Goal: Unclear: Unclear

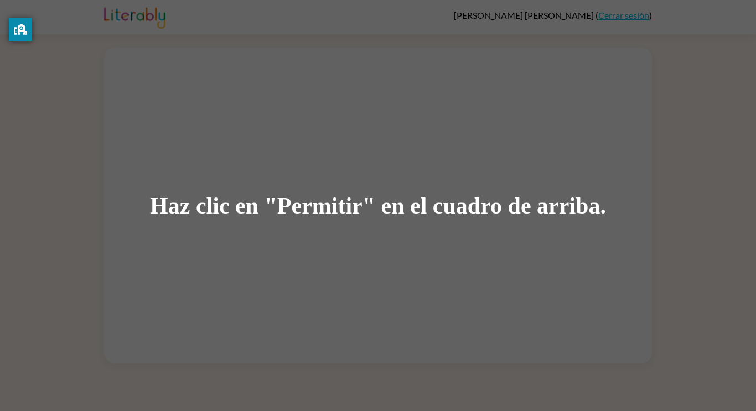
click at [300, 194] on div "Haz clic en "Permitir" en el cuadro de arriba." at bounding box center [378, 205] width 456 height 25
click at [319, 206] on div "Haz clic en "Permitir" en el cuadro de arriba." at bounding box center [378, 205] width 456 height 25
click at [327, 210] on div "Haz clic en "Permitir" en el cuadro de arriba." at bounding box center [378, 205] width 456 height 25
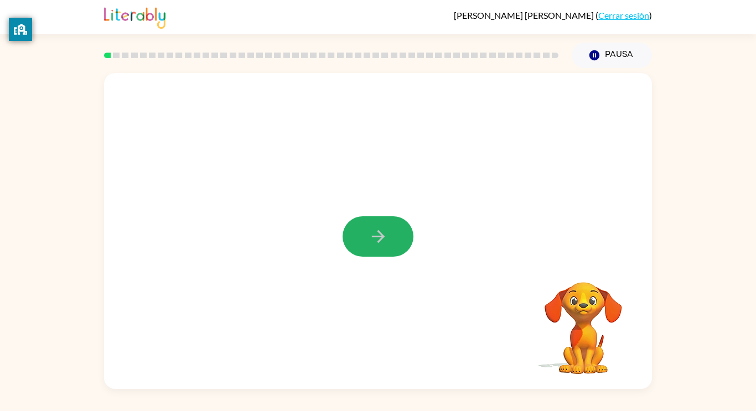
click at [375, 245] on icon "button" at bounding box center [378, 236] width 19 height 19
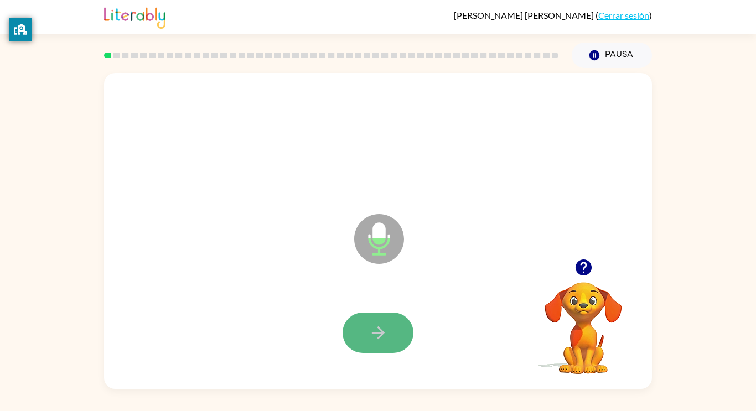
click at [391, 323] on button "button" at bounding box center [378, 333] width 71 height 40
click at [396, 335] on button "button" at bounding box center [378, 333] width 71 height 40
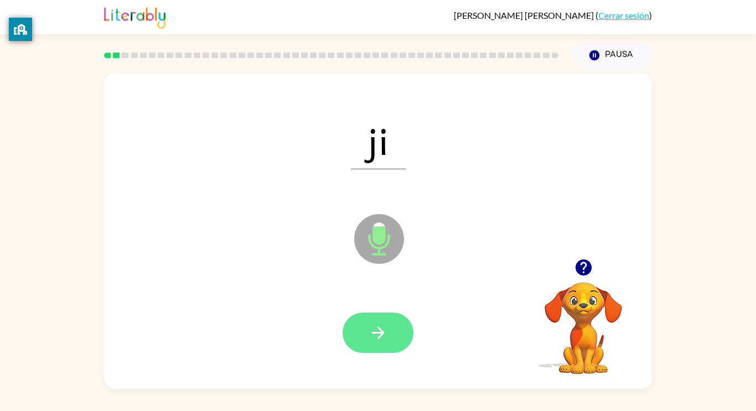
click at [395, 335] on button "button" at bounding box center [378, 333] width 71 height 40
click at [380, 337] on icon "button" at bounding box center [378, 332] width 19 height 19
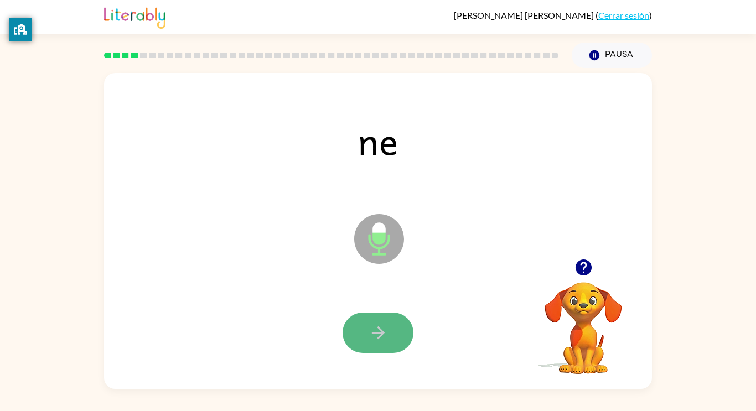
click at [379, 338] on icon "button" at bounding box center [378, 332] width 19 height 19
click at [379, 337] on icon "button" at bounding box center [377, 333] width 13 height 13
click at [379, 337] on div at bounding box center [378, 333] width 71 height 40
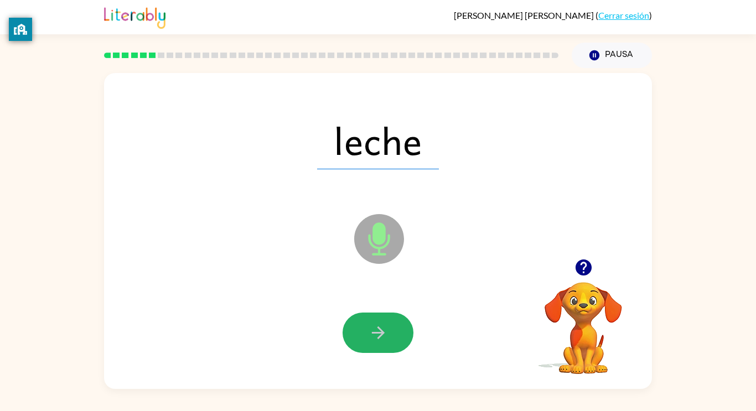
click at [375, 339] on icon "button" at bounding box center [378, 332] width 19 height 19
click at [382, 327] on icon "button" at bounding box center [378, 332] width 19 height 19
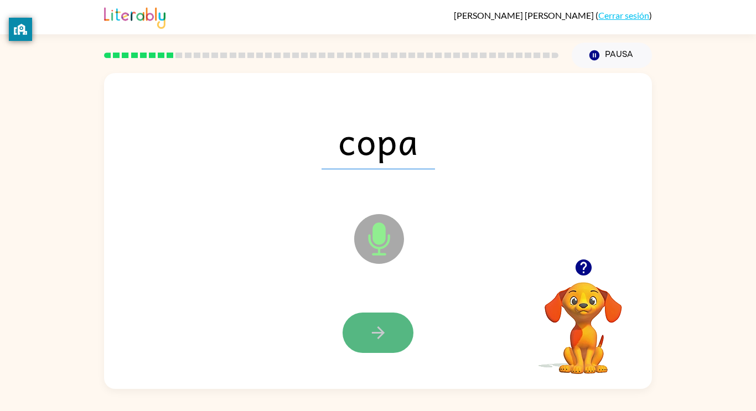
click at [379, 326] on icon "button" at bounding box center [378, 332] width 19 height 19
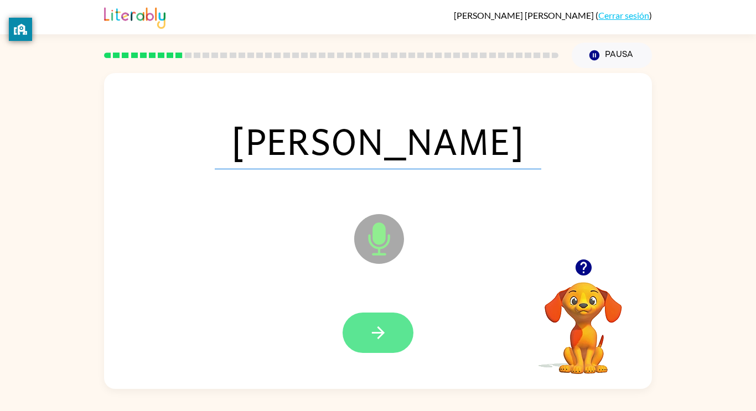
click at [381, 328] on icon "button" at bounding box center [378, 332] width 19 height 19
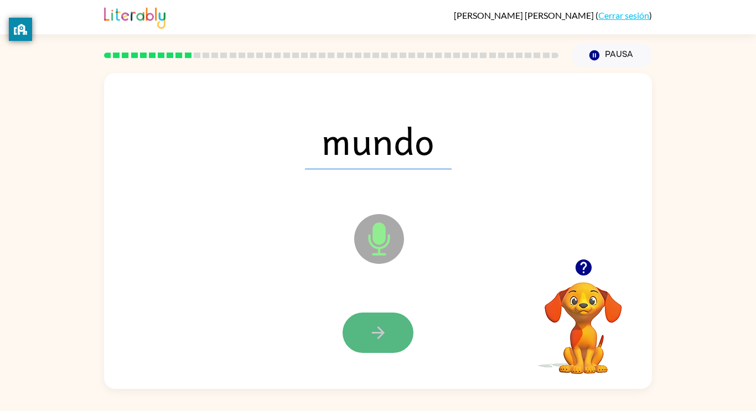
click at [380, 329] on icon "button" at bounding box center [378, 332] width 19 height 19
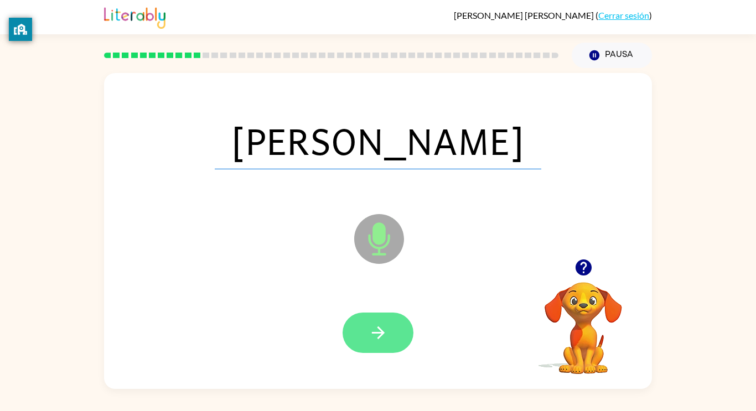
click at [379, 333] on icon "button" at bounding box center [377, 333] width 13 height 13
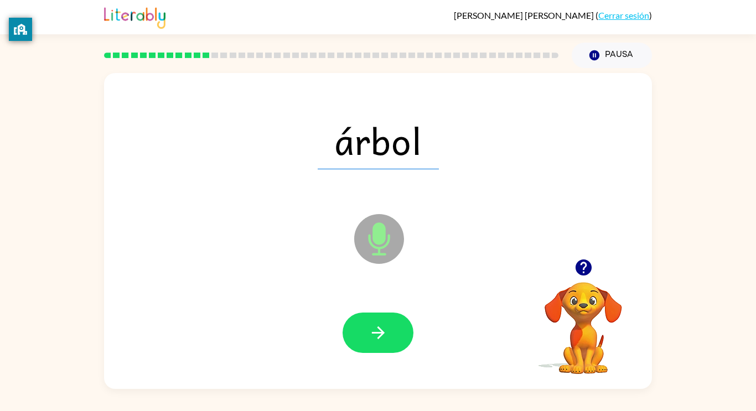
click at [379, 333] on icon "button" at bounding box center [377, 333] width 13 height 13
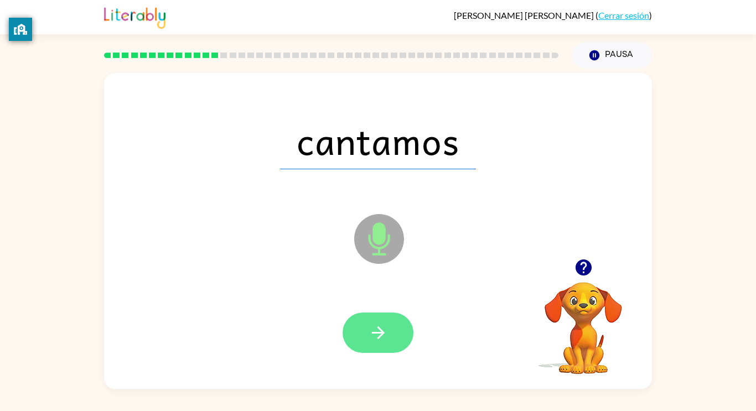
click at [381, 334] on icon "button" at bounding box center [377, 333] width 13 height 13
click at [369, 340] on icon "button" at bounding box center [378, 332] width 19 height 19
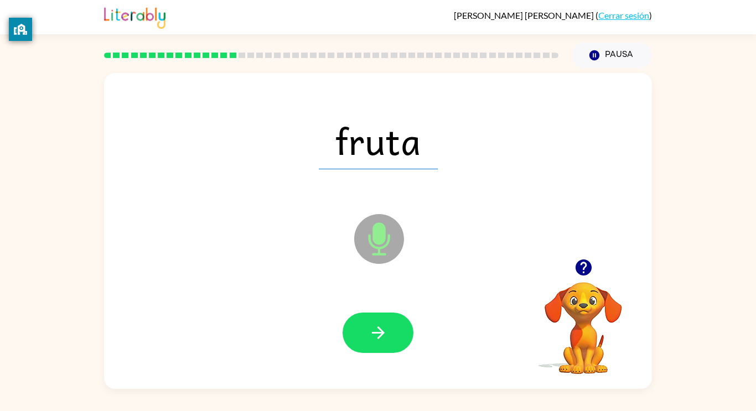
click at [369, 340] on icon "button" at bounding box center [378, 332] width 19 height 19
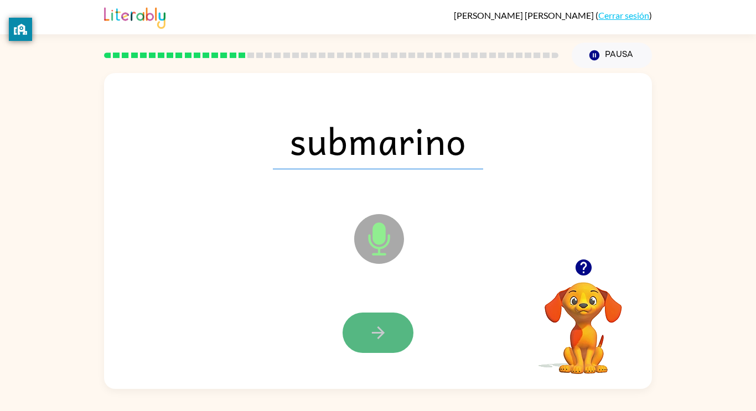
click at [378, 333] on icon "button" at bounding box center [377, 333] width 13 height 13
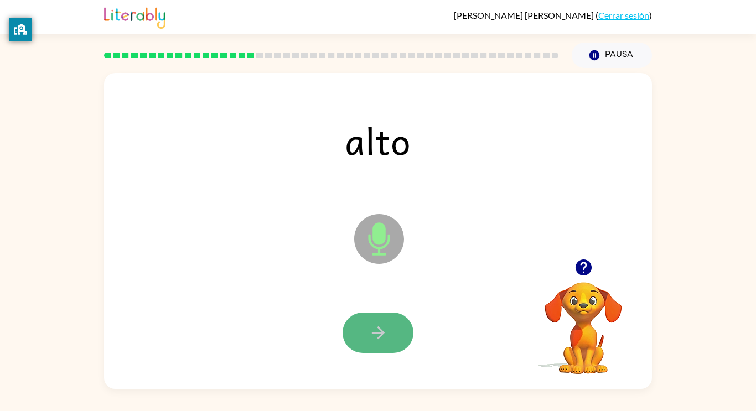
click at [387, 325] on button "button" at bounding box center [378, 333] width 71 height 40
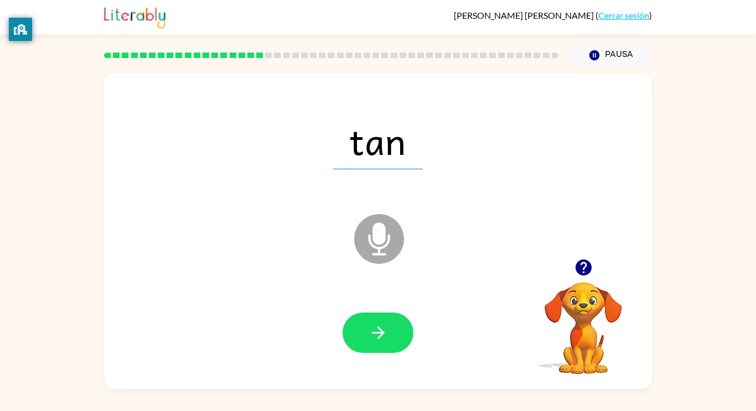
click at [387, 325] on button "button" at bounding box center [378, 333] width 71 height 40
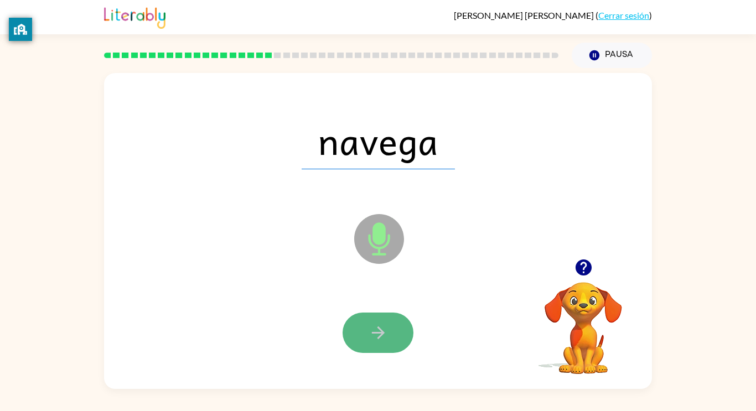
click at [369, 323] on icon "button" at bounding box center [378, 332] width 19 height 19
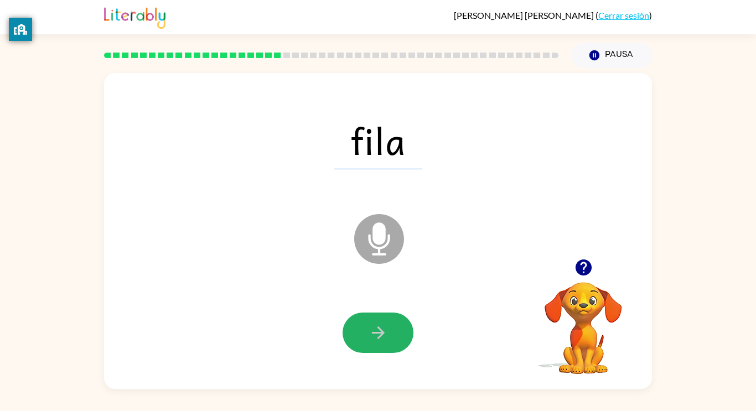
click at [365, 322] on button "button" at bounding box center [378, 333] width 71 height 40
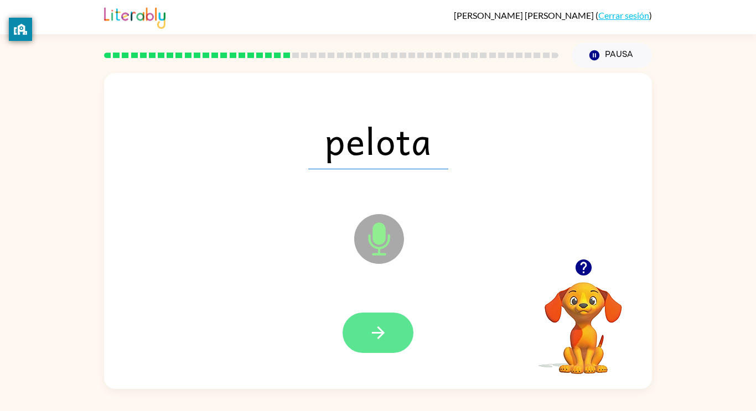
click at [380, 330] on icon "button" at bounding box center [377, 333] width 13 height 13
click at [379, 330] on icon "button" at bounding box center [378, 332] width 19 height 19
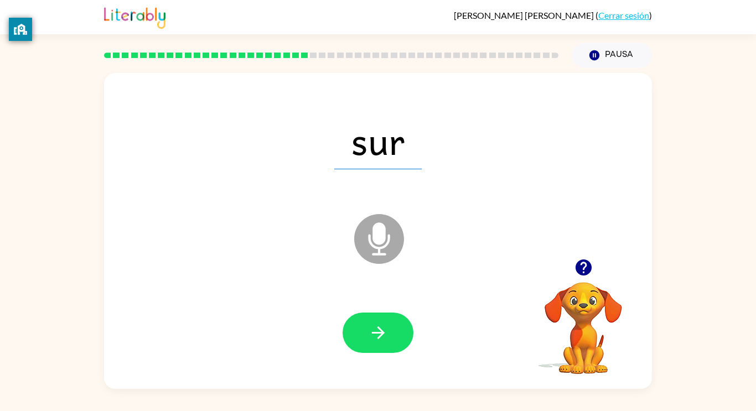
click at [357, 245] on icon at bounding box center [379, 239] width 50 height 50
click at [372, 328] on icon "button" at bounding box center [378, 332] width 19 height 19
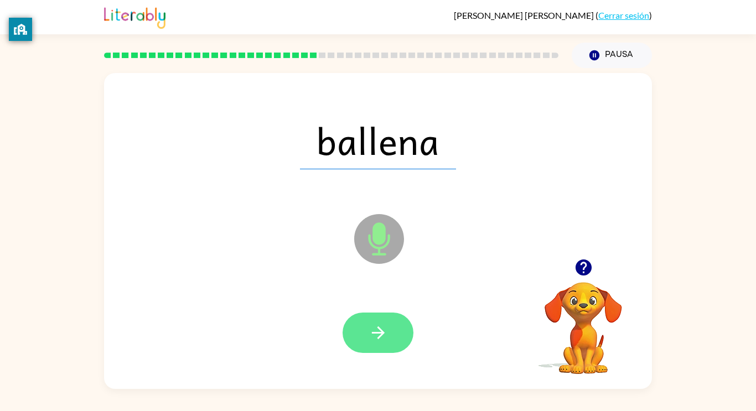
click at [384, 334] on icon "button" at bounding box center [378, 332] width 19 height 19
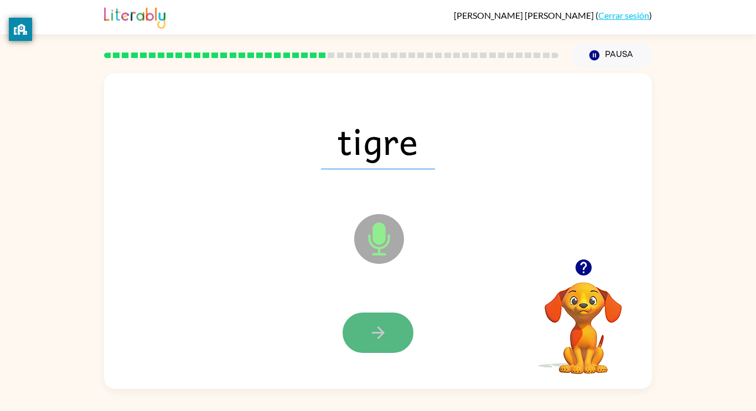
click at [372, 342] on button "button" at bounding box center [378, 333] width 71 height 40
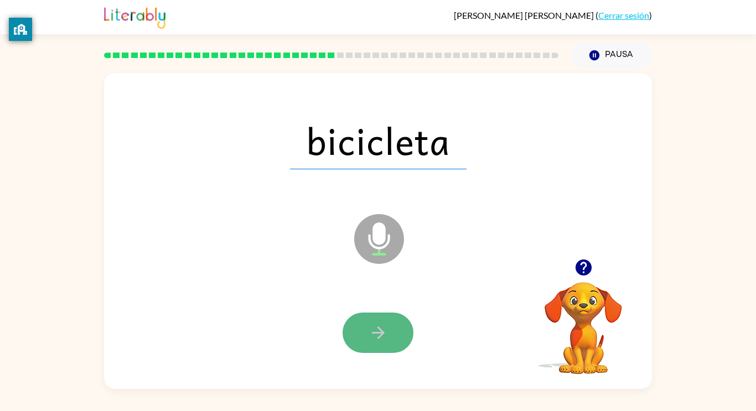
click at [378, 339] on icon "button" at bounding box center [377, 333] width 13 height 13
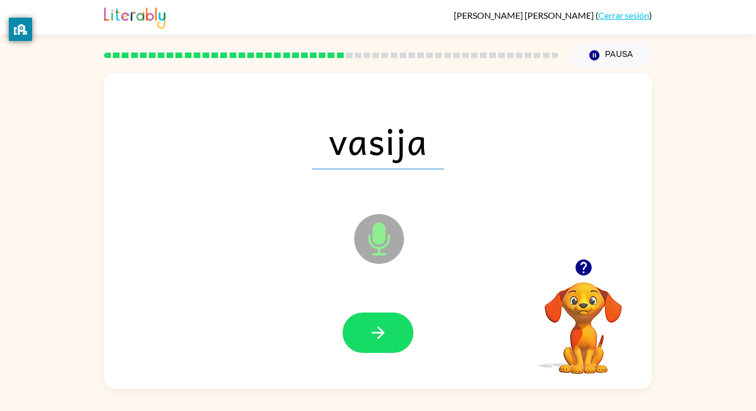
click at [378, 339] on icon "button" at bounding box center [377, 333] width 13 height 13
click at [378, 339] on icon "button" at bounding box center [378, 332] width 19 height 19
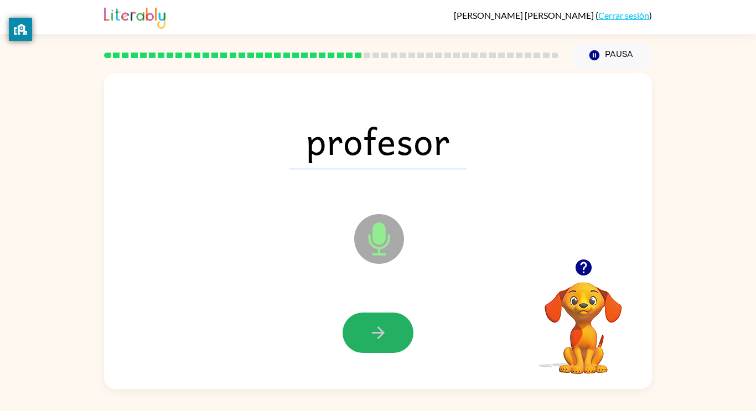
click at [378, 339] on icon "button" at bounding box center [378, 332] width 19 height 19
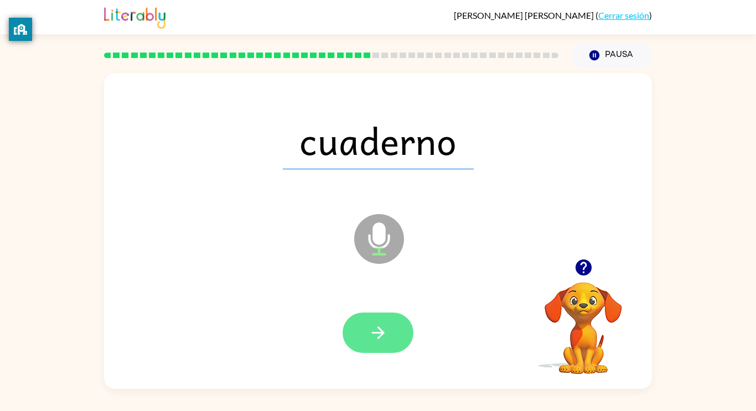
click at [378, 337] on icon "button" at bounding box center [378, 332] width 19 height 19
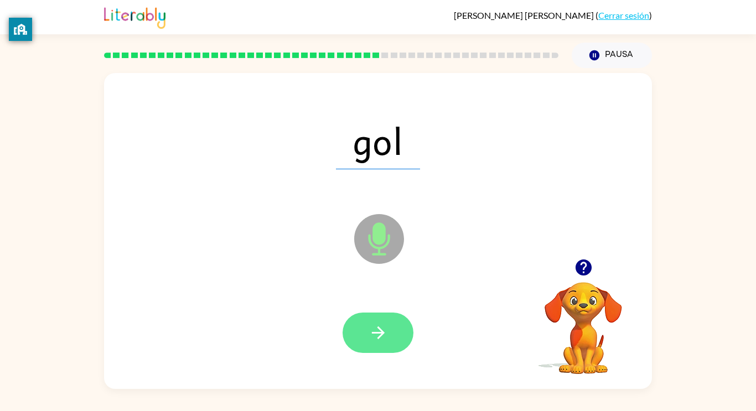
click at [375, 335] on icon "button" at bounding box center [378, 332] width 19 height 19
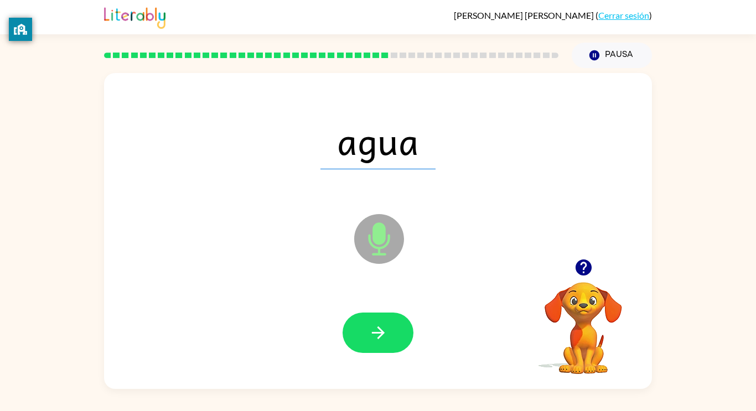
click at [375, 335] on icon "button" at bounding box center [378, 332] width 19 height 19
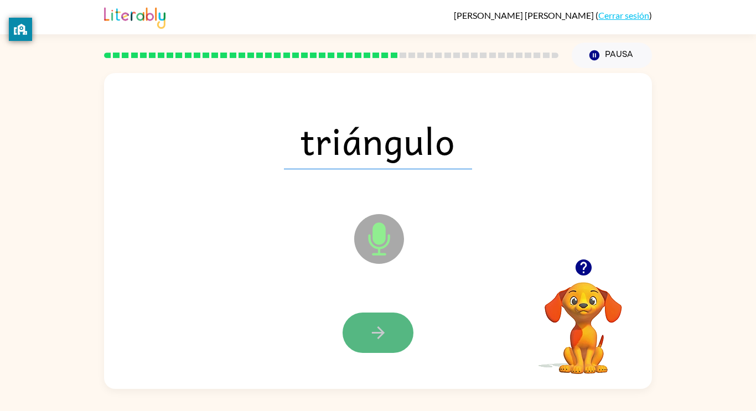
click at [376, 334] on icon "button" at bounding box center [378, 332] width 19 height 19
click at [376, 334] on div at bounding box center [378, 333] width 71 height 40
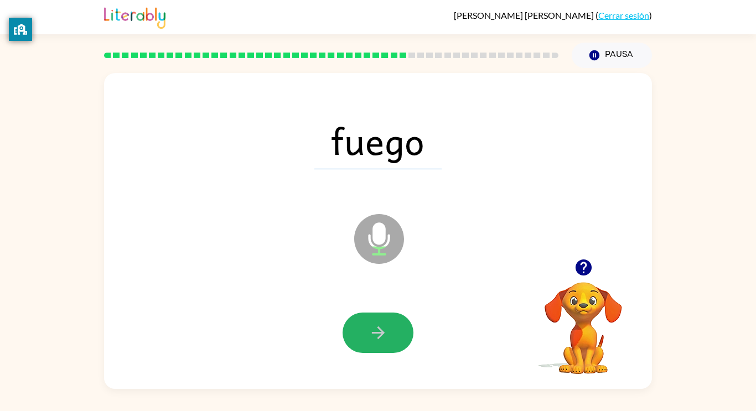
click at [375, 335] on icon "button" at bounding box center [378, 332] width 19 height 19
click at [375, 335] on div at bounding box center [378, 333] width 71 height 40
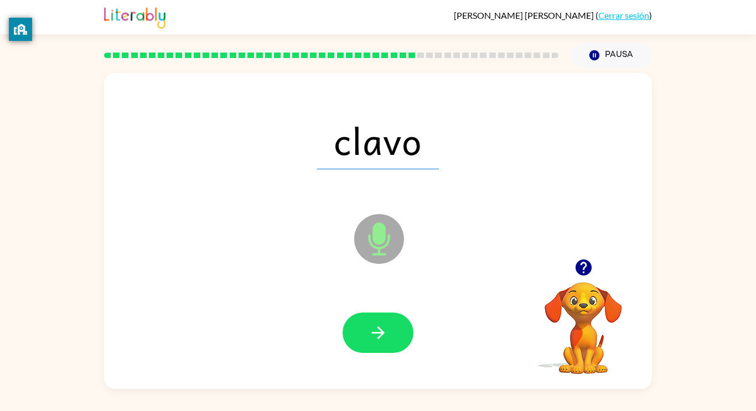
click at [375, 335] on icon "button" at bounding box center [378, 332] width 19 height 19
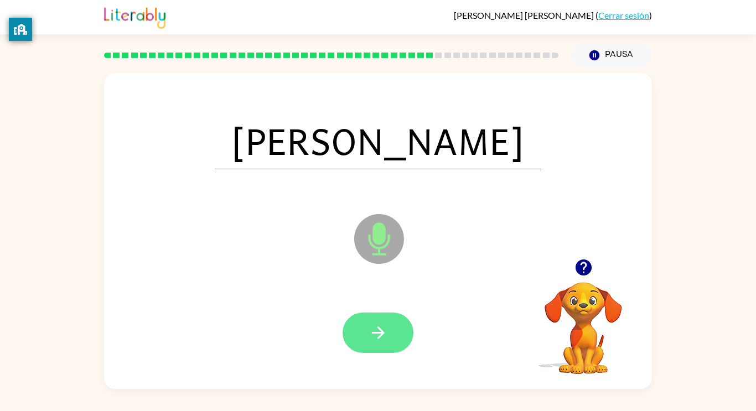
click at [375, 334] on icon "button" at bounding box center [378, 332] width 19 height 19
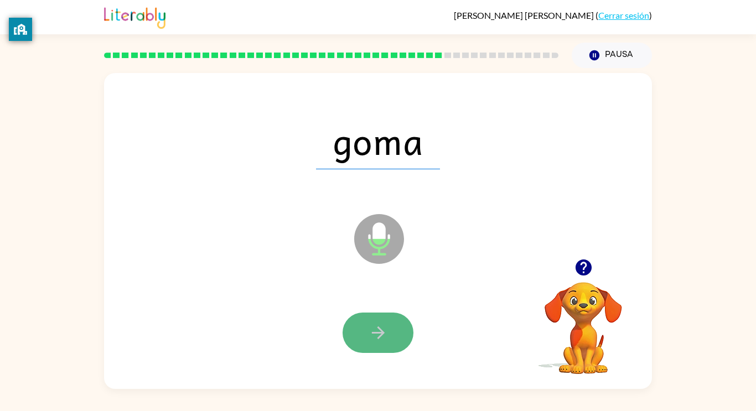
click at [376, 334] on icon "button" at bounding box center [378, 332] width 19 height 19
click at [397, 340] on button "button" at bounding box center [378, 333] width 71 height 40
